Goal: Transaction & Acquisition: Purchase product/service

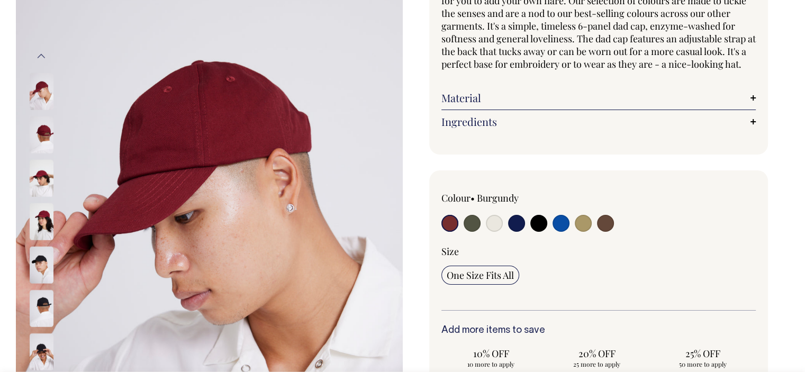
click at [40, 133] on img at bounding box center [42, 134] width 24 height 37
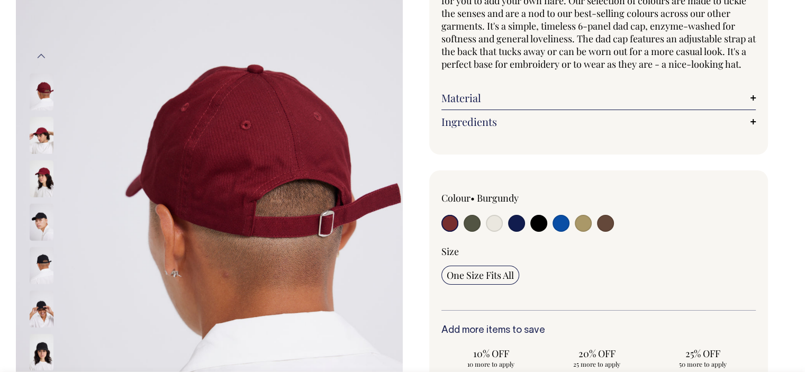
click at [39, 173] on img at bounding box center [42, 178] width 24 height 37
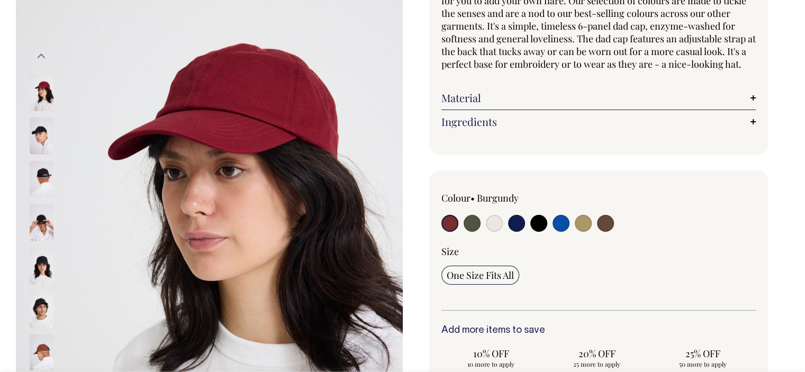
click at [43, 169] on img at bounding box center [42, 178] width 24 height 37
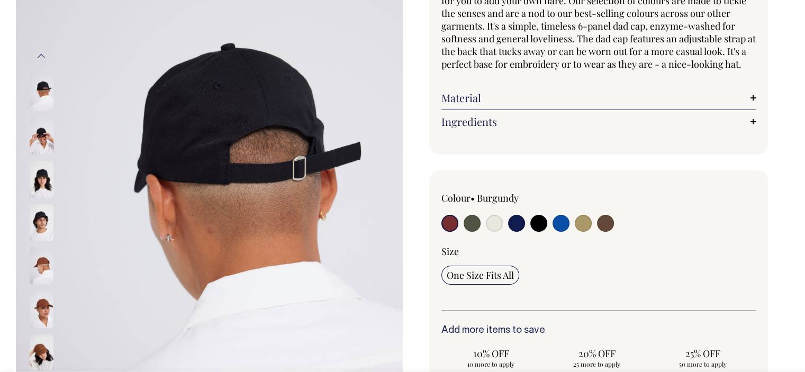
click at [42, 186] on img at bounding box center [42, 178] width 24 height 37
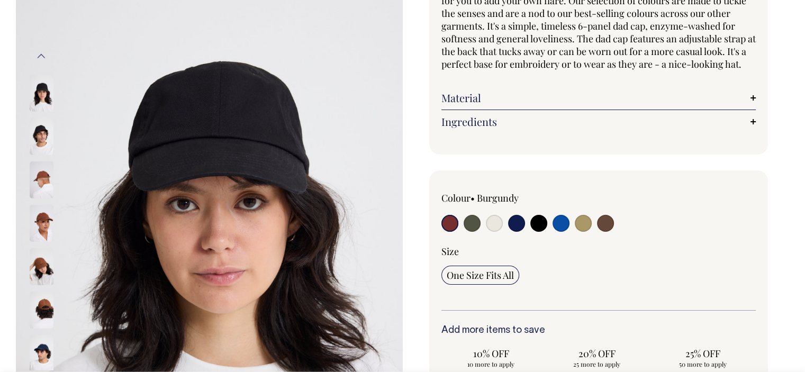
click at [40, 201] on div at bounding box center [55, 222] width 53 height 43
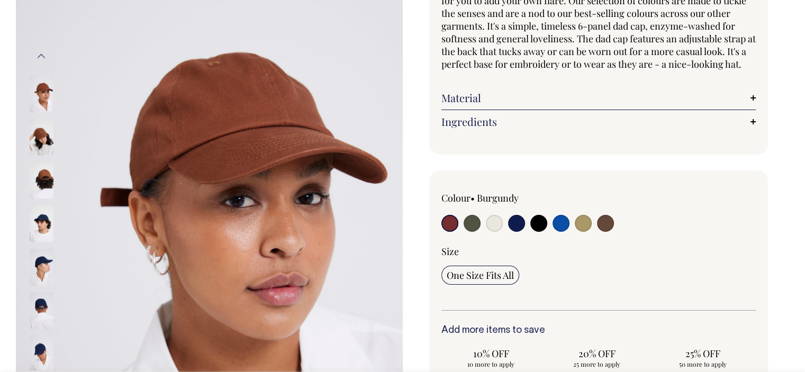
click at [447, 232] on input "radio" at bounding box center [449, 223] width 17 height 17
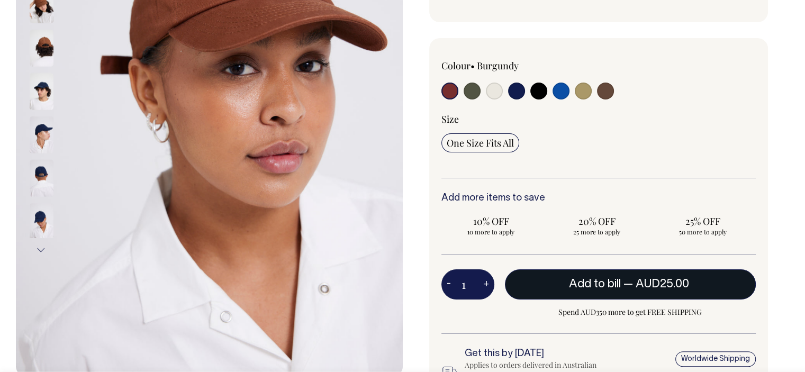
click at [523, 287] on button "Add to bill — AUD25.00" at bounding box center [630, 284] width 251 height 30
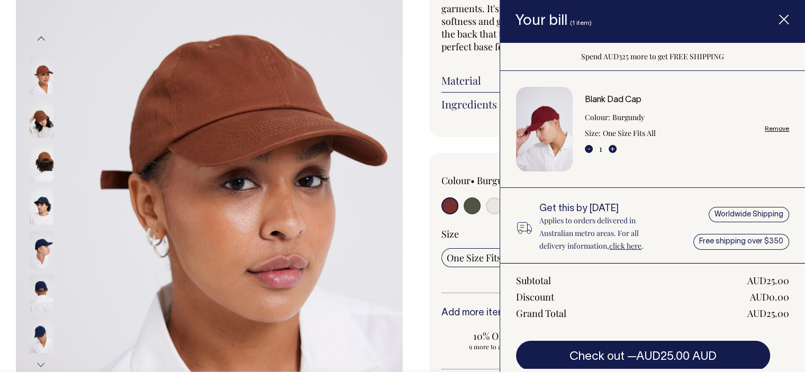
scroll to position [144, 0]
click at [462, 187] on div "Colour • Burgundy" at bounding box center [504, 180] width 126 height 13
click at [466, 211] on input "radio" at bounding box center [472, 205] width 17 height 17
radio input "true"
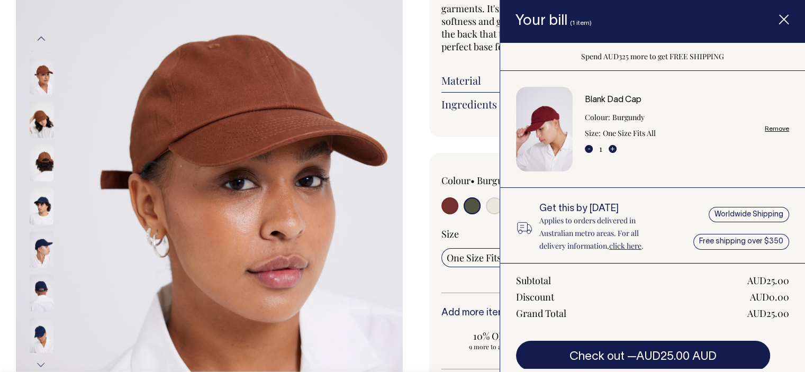
select select "Olive"
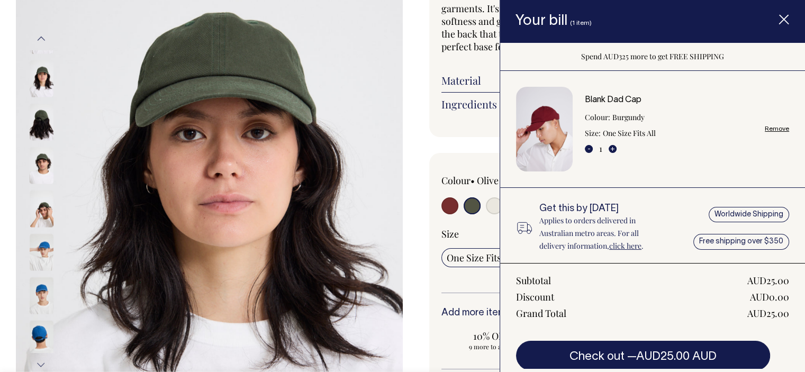
click at [491, 214] on input "radio" at bounding box center [494, 205] width 17 height 17
radio input "true"
select select "Natural"
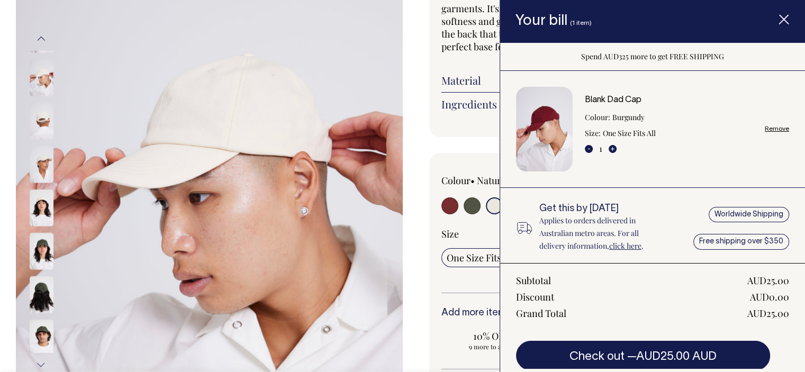
click at [779, 20] on icon "Item added to your cart" at bounding box center [783, 20] width 11 height 11
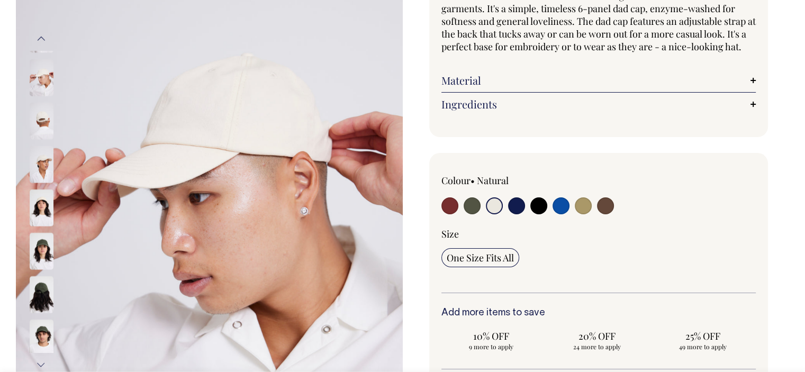
click at [521, 214] on input "radio" at bounding box center [516, 205] width 17 height 17
radio input "true"
select select "Dark Navy"
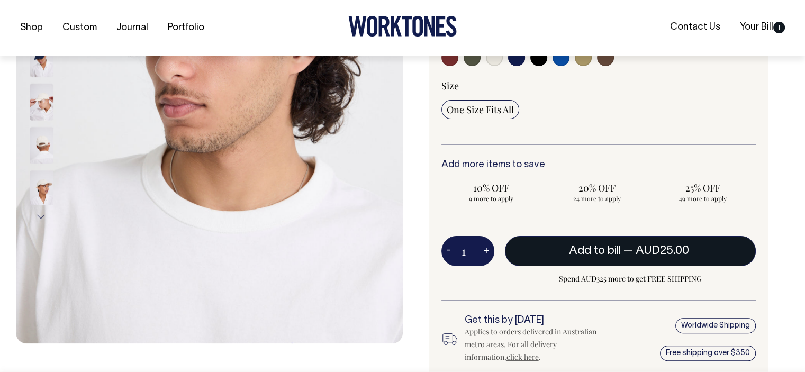
click at [533, 258] on button "Add to bill — AUD25.00" at bounding box center [630, 251] width 251 height 30
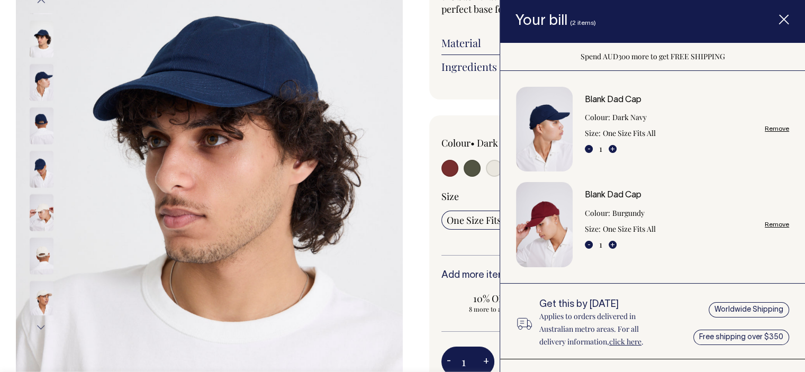
click at [476, 143] on div "Colour • Dark Navy" at bounding box center [598, 305] width 339 height 380
click at [468, 177] on input "radio" at bounding box center [472, 168] width 17 height 17
radio input "true"
select select "Olive"
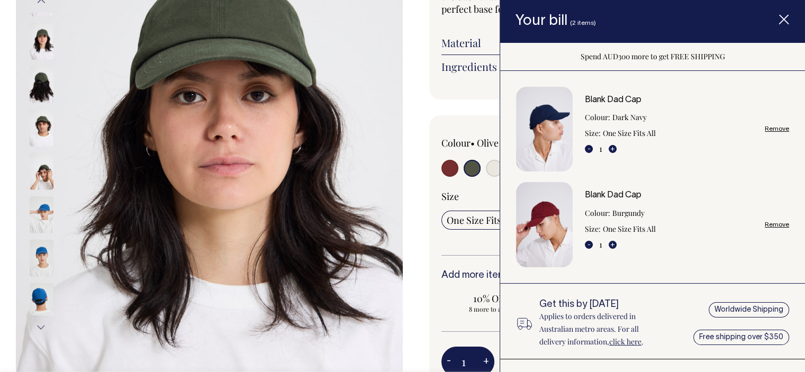
click at [33, 110] on img at bounding box center [42, 127] width 24 height 37
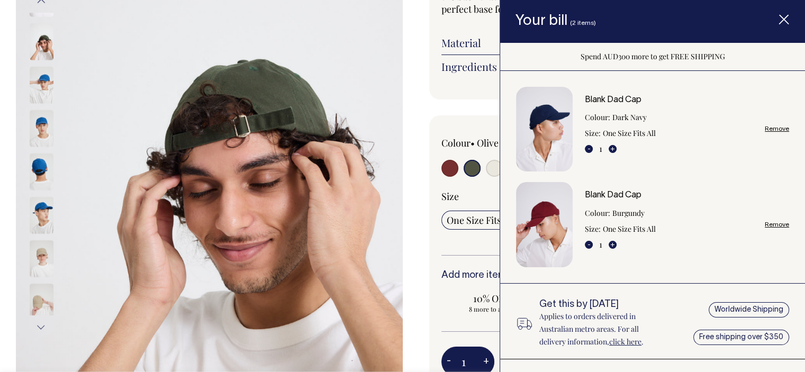
click at [37, 325] on button "Next" at bounding box center [41, 327] width 16 height 24
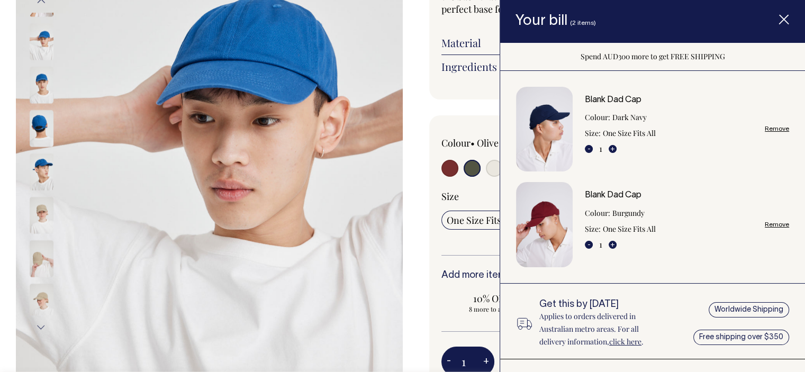
click at [436, 126] on div "Blank Dad Cap Based on our all-time favourite Allora! cap , we've left these da…" at bounding box center [596, 230] width 387 height 702
click at [37, 207] on img at bounding box center [42, 214] width 24 height 37
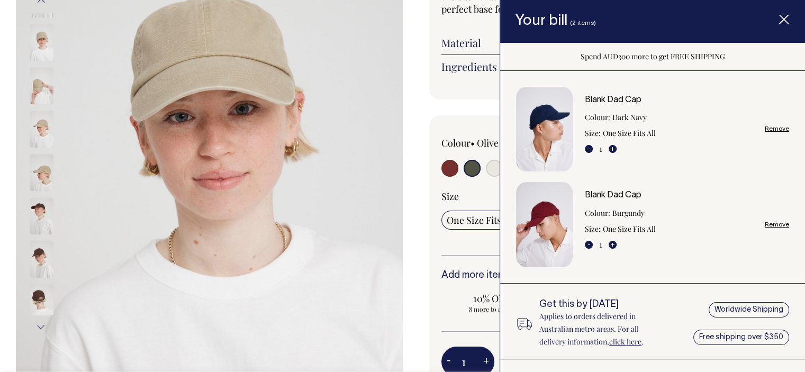
click at [33, 211] on img at bounding box center [42, 215] width 24 height 37
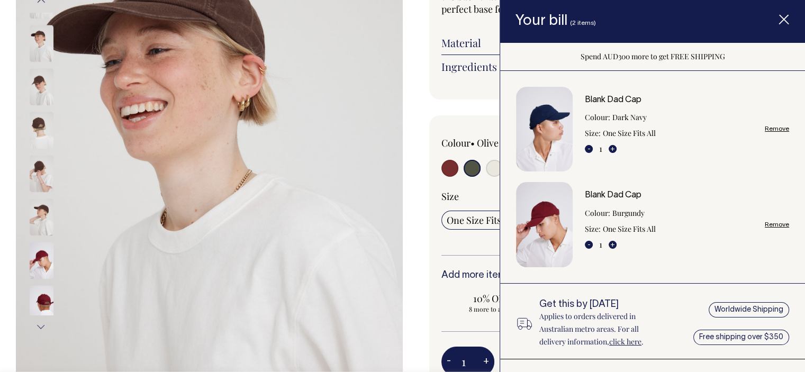
click at [399, 236] on img at bounding box center [209, 164] width 387 height 580
click at [781, 19] on icon "Item added to your cart" at bounding box center [783, 20] width 11 height 11
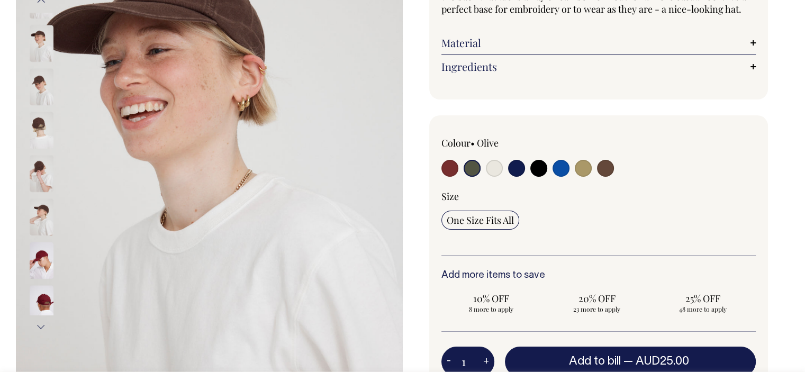
click at [47, 207] on img at bounding box center [42, 216] width 24 height 37
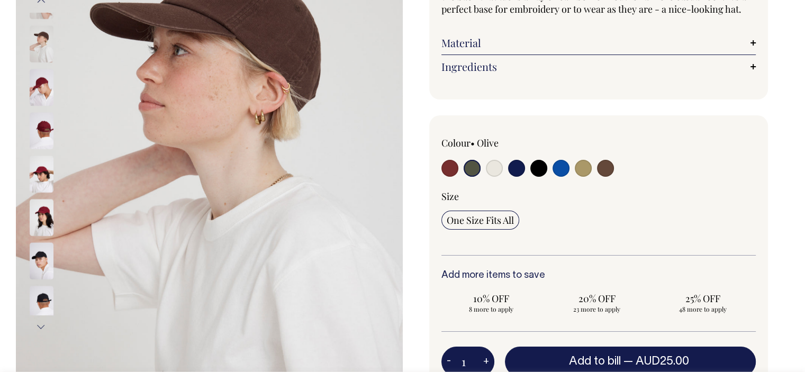
click at [607, 177] on input "radio" at bounding box center [605, 168] width 17 height 17
radio input "true"
select select "Espresso"
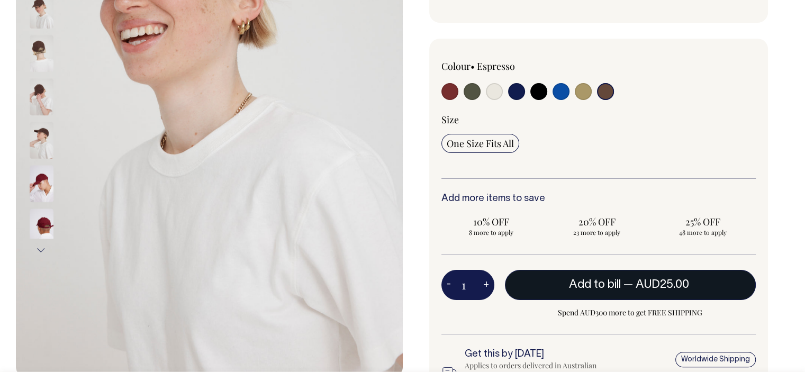
scroll to position [258, 0]
click at [527, 298] on button "Add to bill — AUD25.00" at bounding box center [630, 285] width 251 height 30
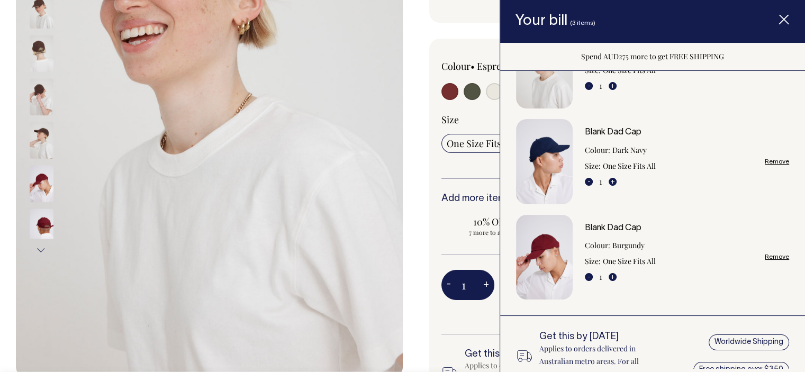
scroll to position [68, 0]
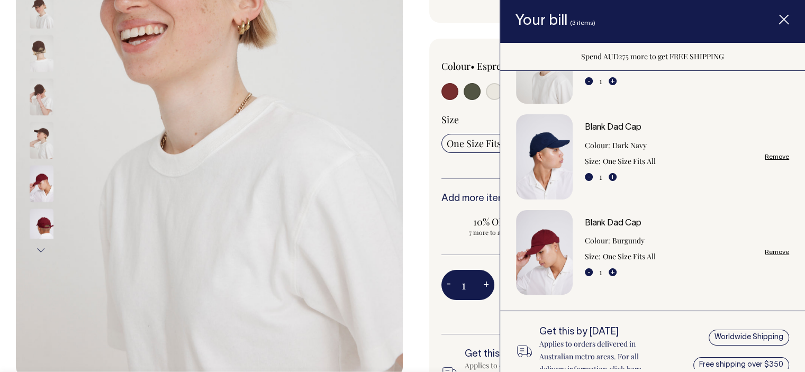
click at [419, 220] on div "Blank Dad Cap Based on our all-time favourite Allora! cap , we've left these da…" at bounding box center [596, 154] width 387 height 702
click at [52, 215] on img at bounding box center [42, 226] width 24 height 37
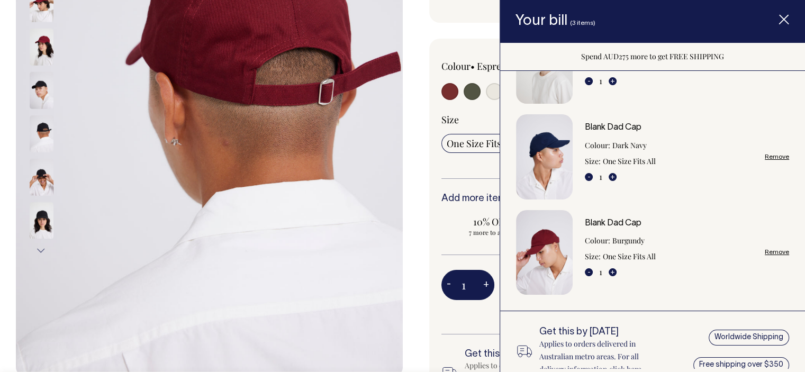
click at [159, 234] on img at bounding box center [209, 87] width 387 height 580
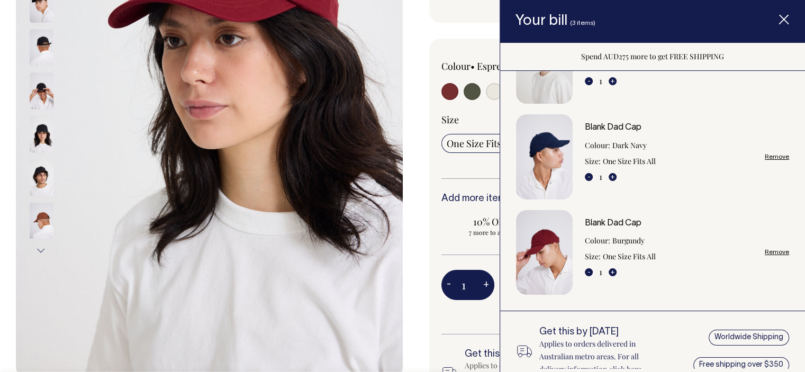
click at [787, 19] on icon "Item added to your cart" at bounding box center [783, 20] width 11 height 11
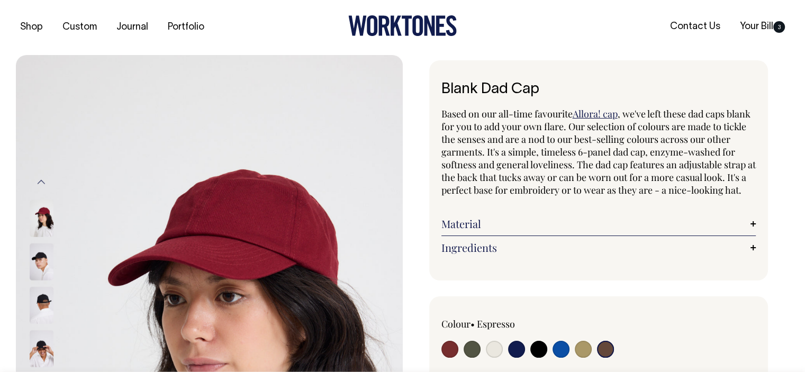
scroll to position [0, 0]
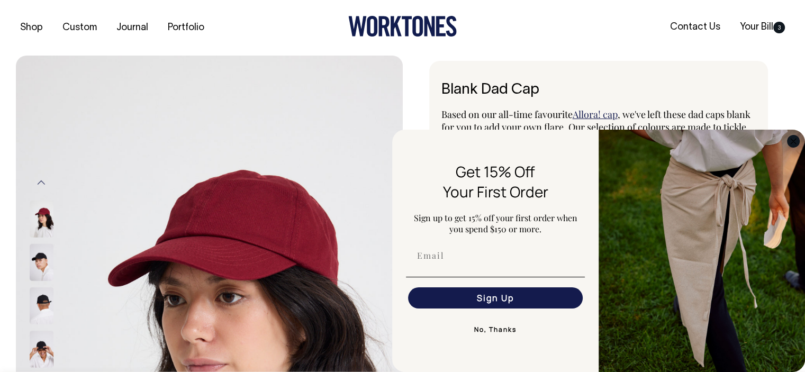
click at [793, 142] on circle "Close dialog" at bounding box center [793, 141] width 12 height 12
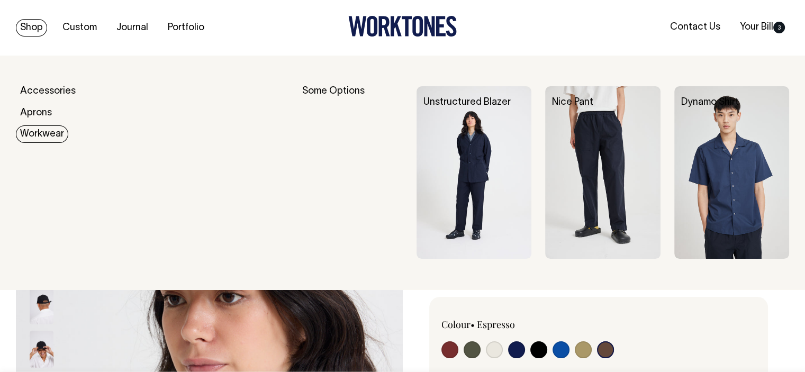
click at [40, 129] on link "Workwear" at bounding box center [42, 133] width 52 height 17
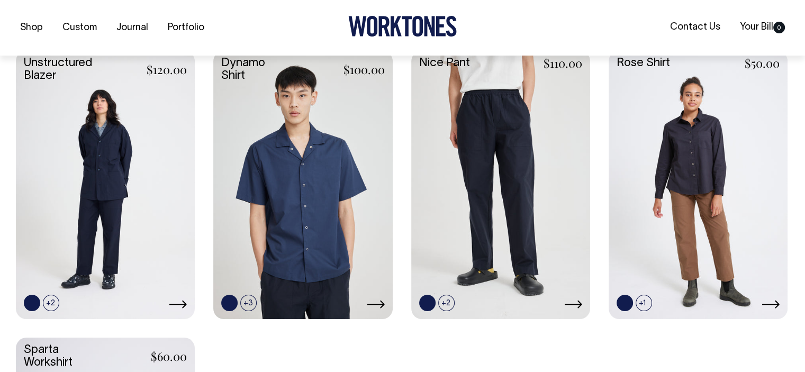
scroll to position [304, 0]
click at [577, 304] on icon at bounding box center [573, 303] width 18 height 8
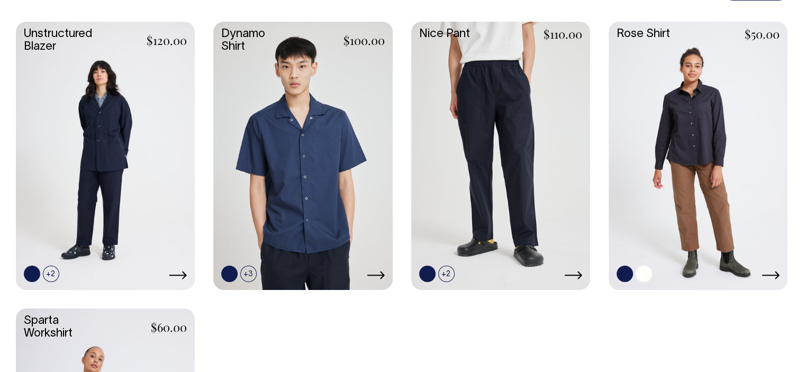
scroll to position [332, 0]
click at [764, 274] on icon at bounding box center [770, 275] width 18 height 8
click at [305, 224] on link at bounding box center [302, 155] width 179 height 266
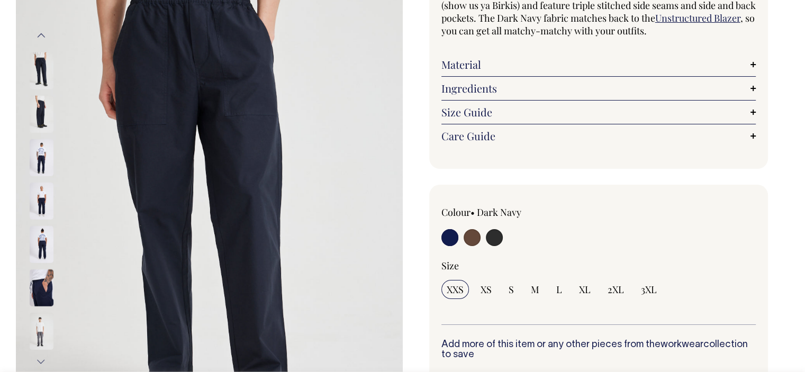
scroll to position [148, 0]
click at [44, 147] on img at bounding box center [42, 156] width 24 height 37
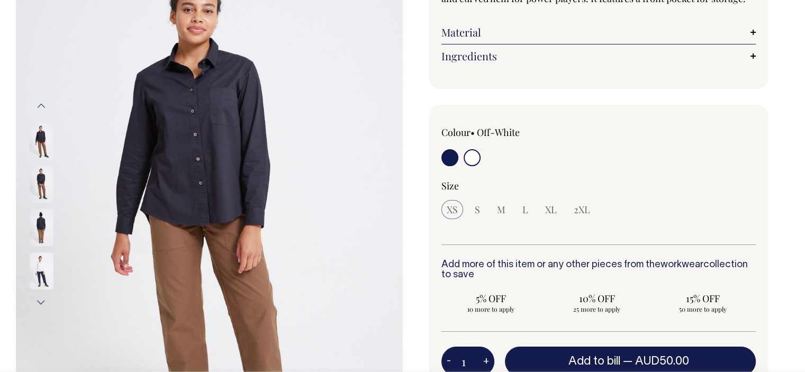
scroll to position [142, 0]
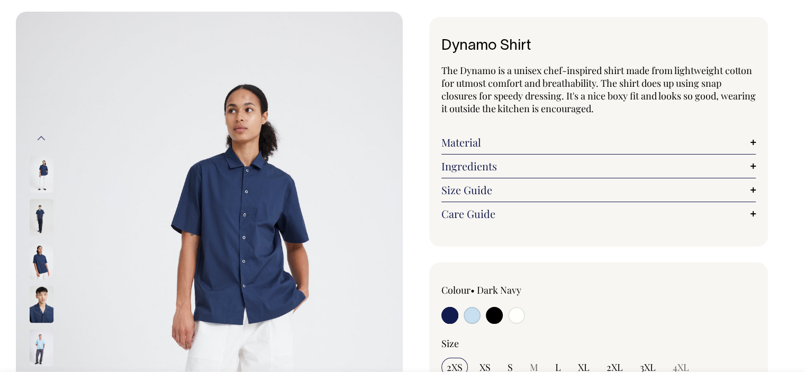
scroll to position [43, 0]
click at [36, 259] on img at bounding box center [42, 261] width 24 height 37
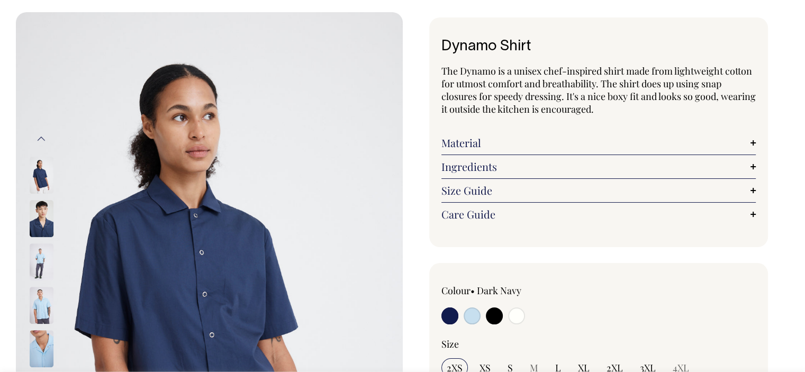
drag, startPoint x: 36, startPoint y: 259, endPoint x: 557, endPoint y: 253, distance: 520.7
click at [557, 253] on div "Dynamo Shirt The Dynamo is a unisex chef-inspired shirt made from lightweight c…" at bounding box center [596, 378] width 387 height 722
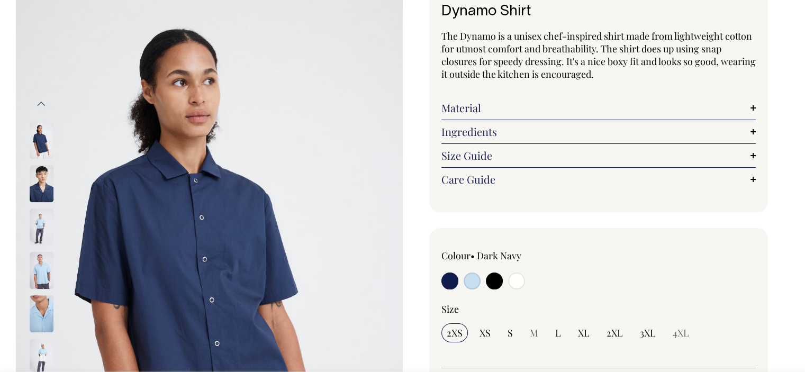
scroll to position [78, 0]
click at [42, 222] on img at bounding box center [42, 226] width 24 height 37
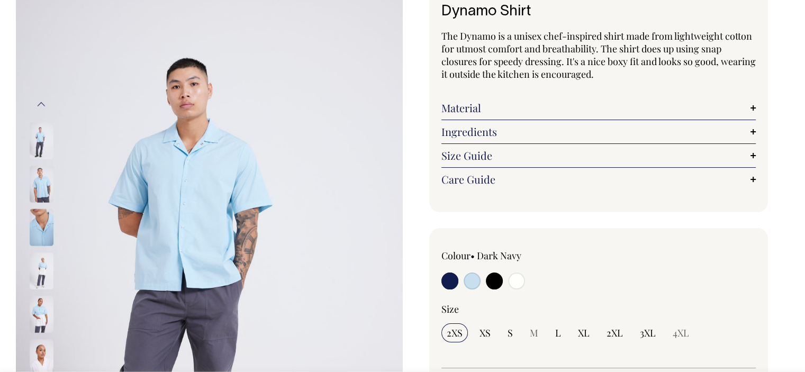
click at [47, 262] on img at bounding box center [42, 270] width 24 height 37
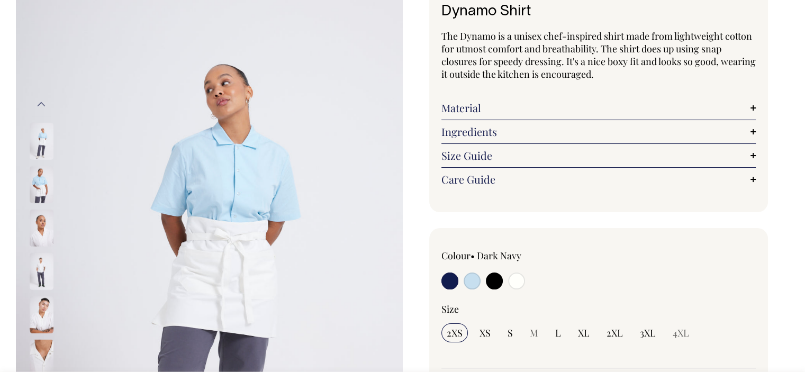
click at [501, 281] on input "radio" at bounding box center [494, 281] width 17 height 17
radio input "true"
select select "Black"
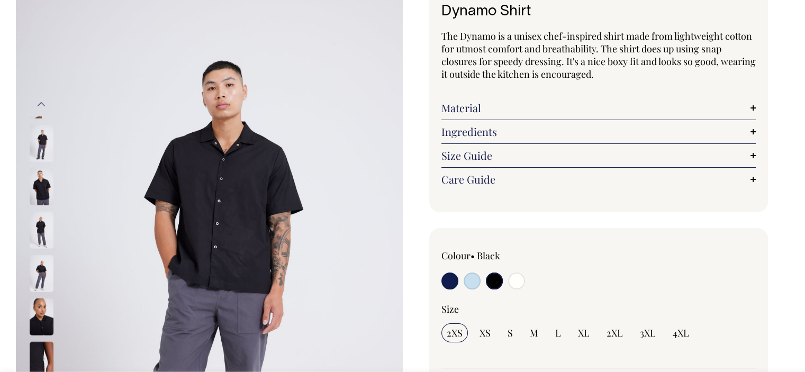
click at [509, 284] on input "radio" at bounding box center [516, 281] width 17 height 17
radio input "true"
select select "Off-White"
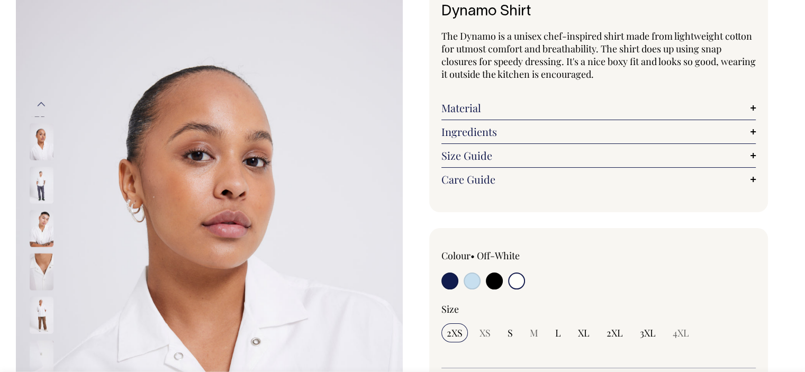
click at [443, 285] on input "radio" at bounding box center [449, 281] width 17 height 17
radio input "true"
select select "Dark Navy"
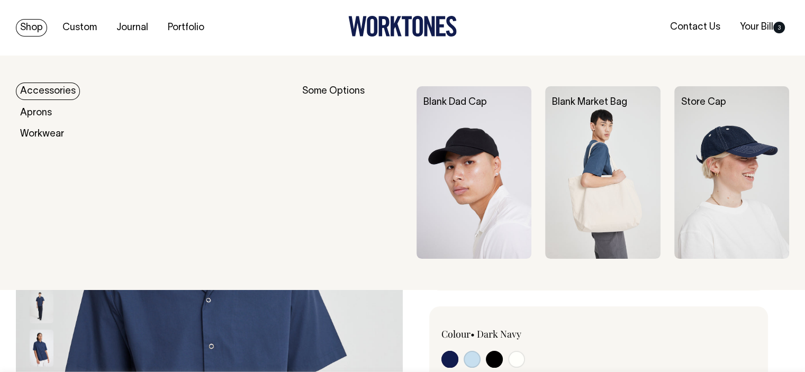
click at [53, 96] on link "Accessories" at bounding box center [48, 91] width 64 height 17
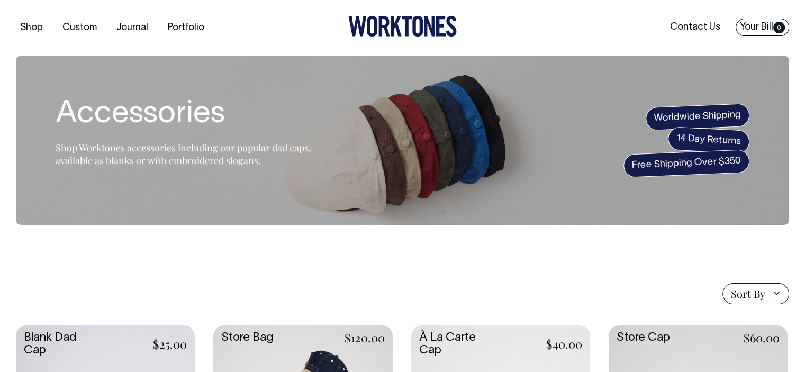
click at [755, 29] on link "Your Bill 0" at bounding box center [762, 27] width 53 height 17
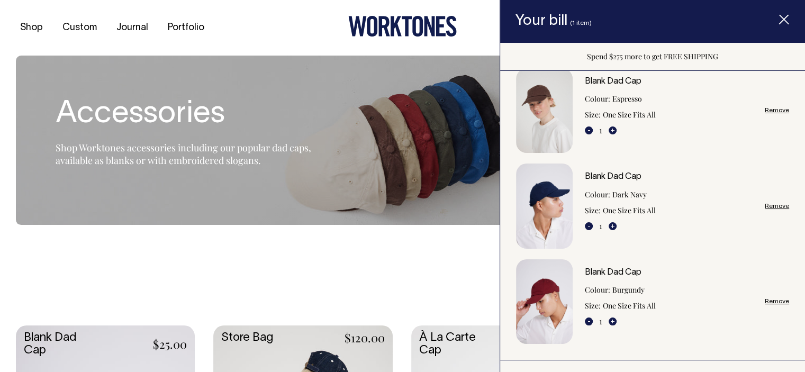
scroll to position [18, 0]
